Goal: Find specific page/section: Find specific page/section

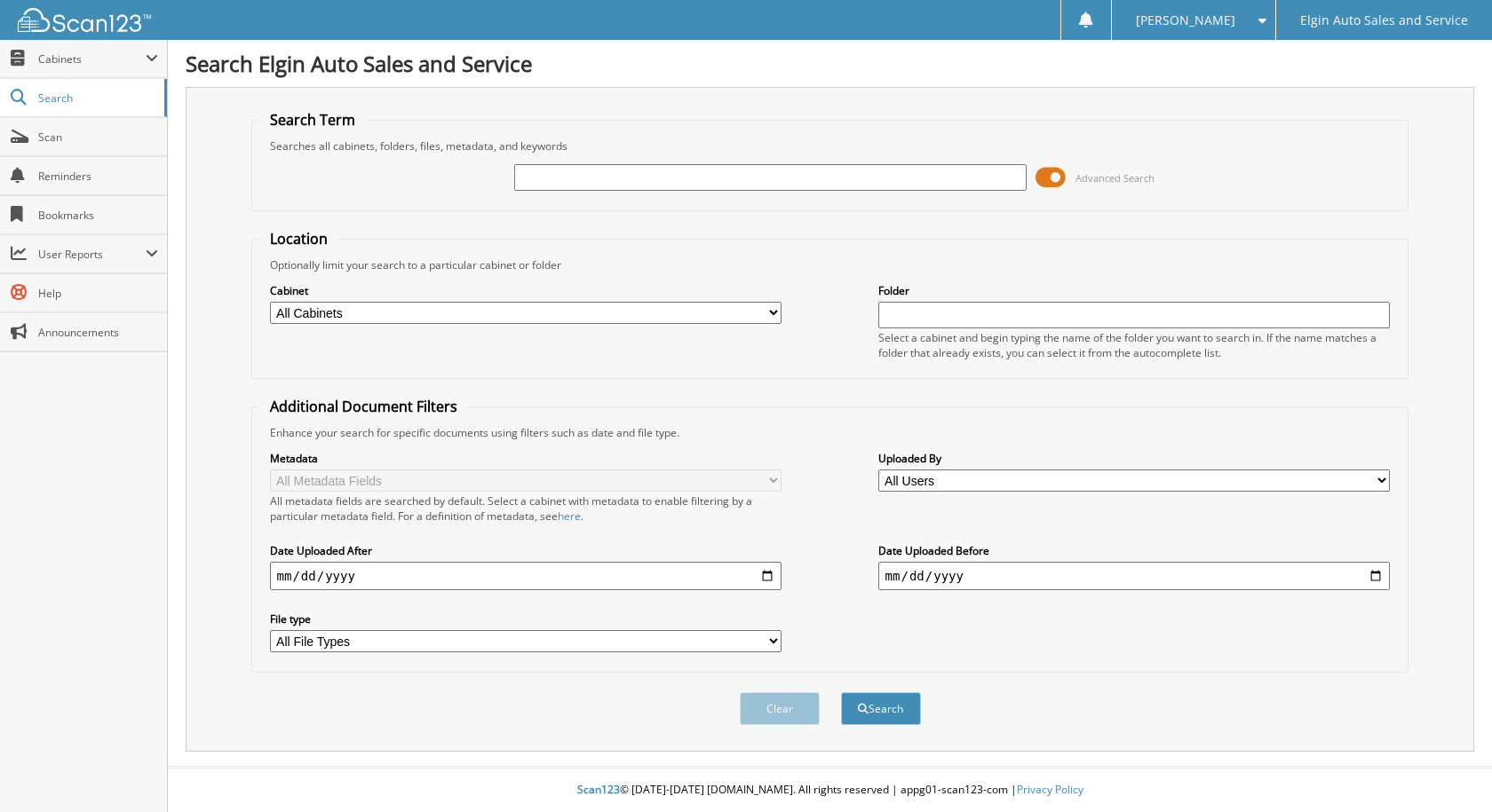
drag, startPoint x: 615, startPoint y: 178, endPoint x: 581, endPoint y: 187, distance: 35.2
click at [615, 178] on input "text" at bounding box center [770, 177] width 513 height 26
type input "xp32738"
click at [840, 693] on button "Search" at bounding box center [881, 709] width 80 height 33
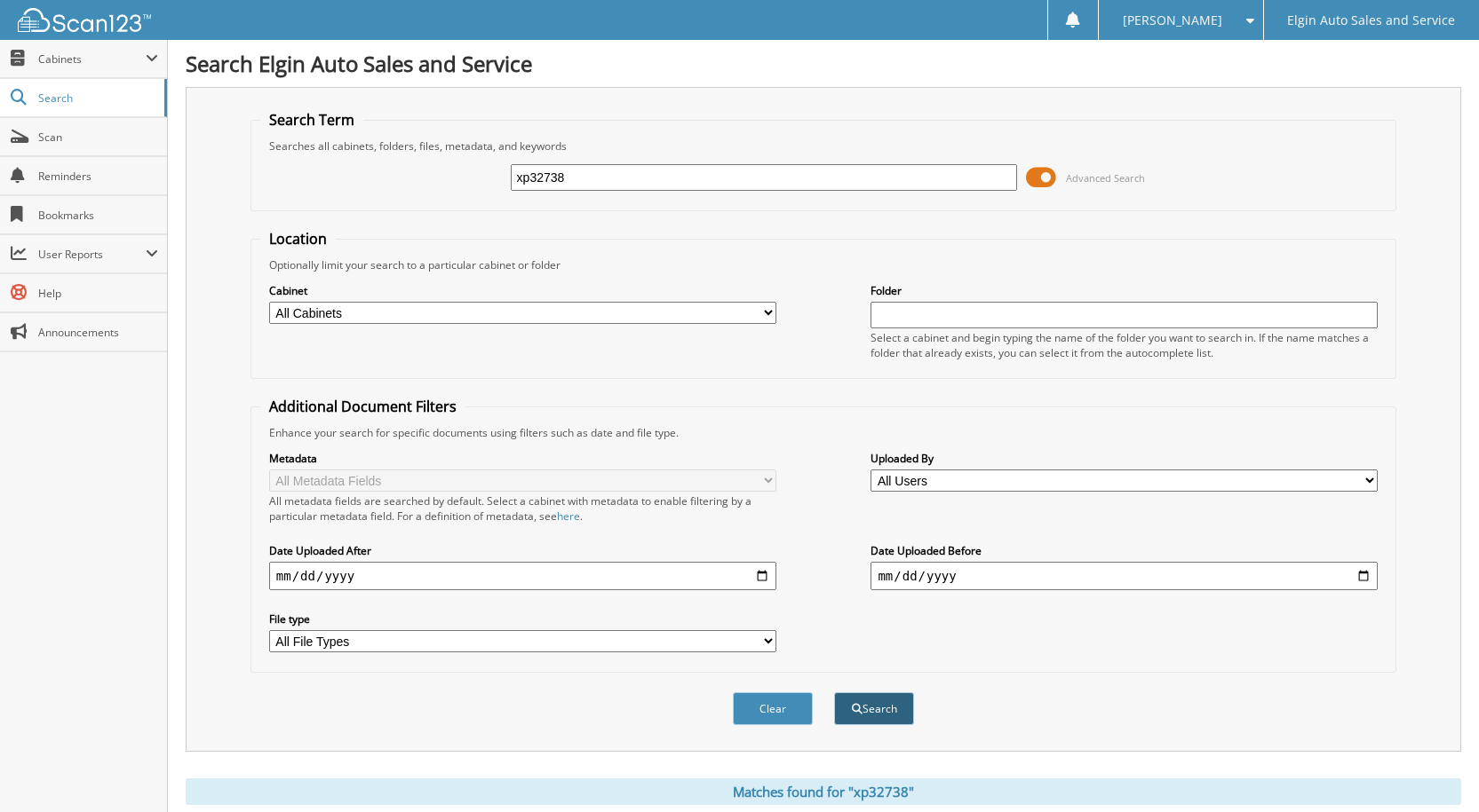
click at [857, 712] on span "submit" at bounding box center [856, 709] width 11 height 11
click at [735, 176] on input "xp32738" at bounding box center [764, 177] width 507 height 26
click at [834, 693] on button "Search" at bounding box center [874, 709] width 80 height 33
click at [899, 713] on button "Search" at bounding box center [874, 709] width 80 height 33
click at [117, 53] on span "Cabinets" at bounding box center [92, 59] width 108 height 15
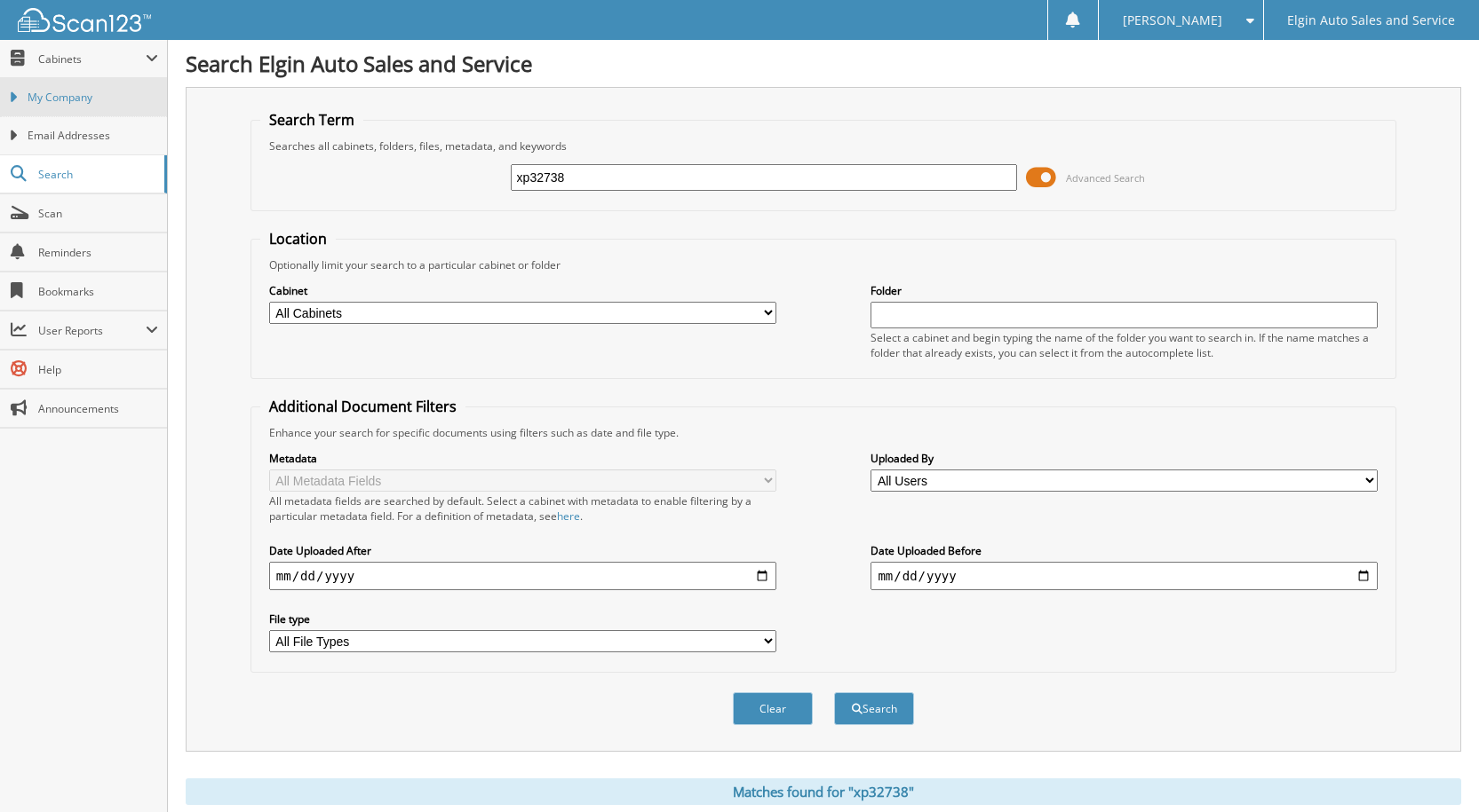
click at [104, 92] on span "My Company" at bounding box center [92, 98] width 130 height 16
